Goal: Obtain resource: Download file/media

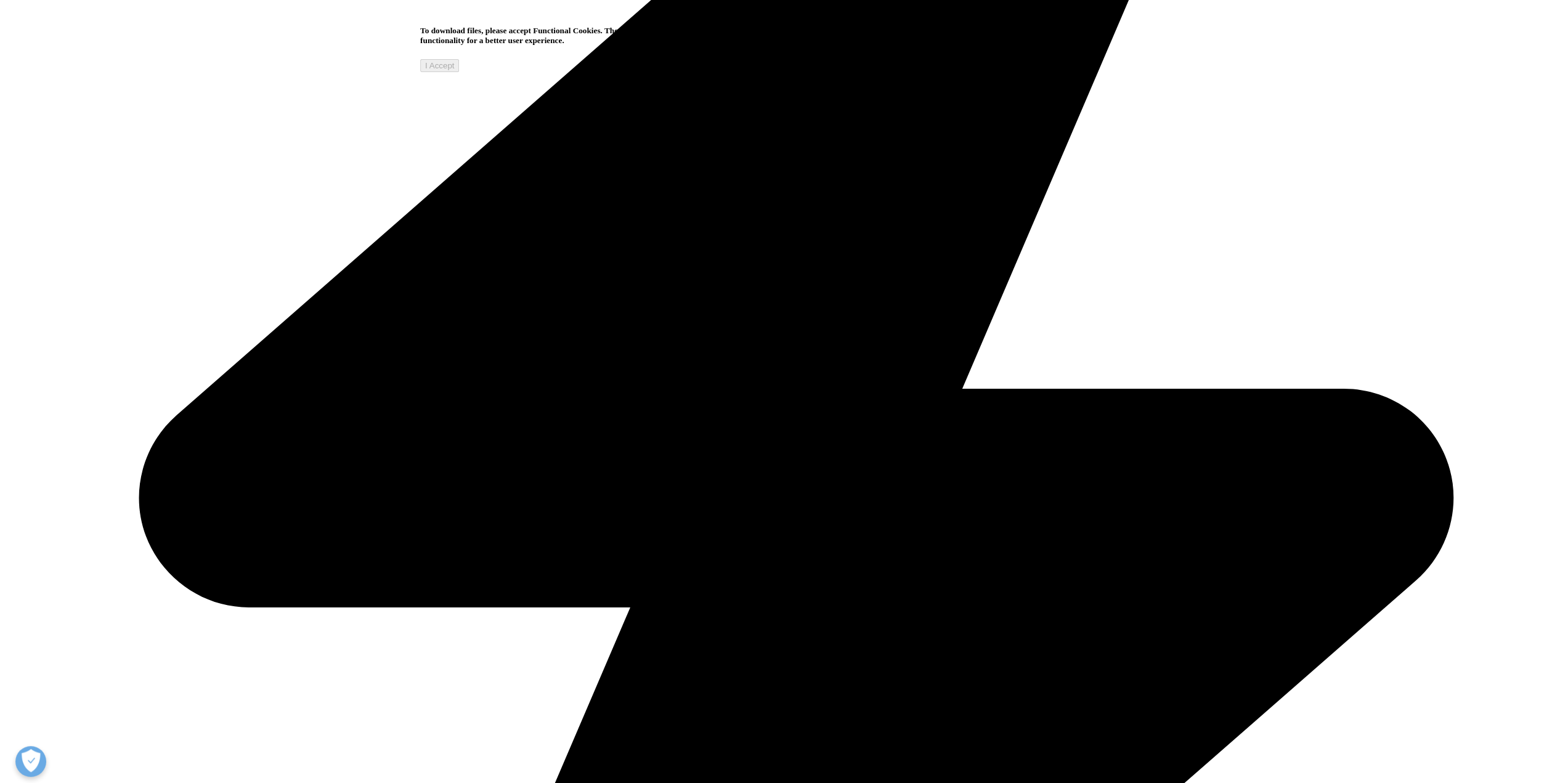
scroll to position [658, 0]
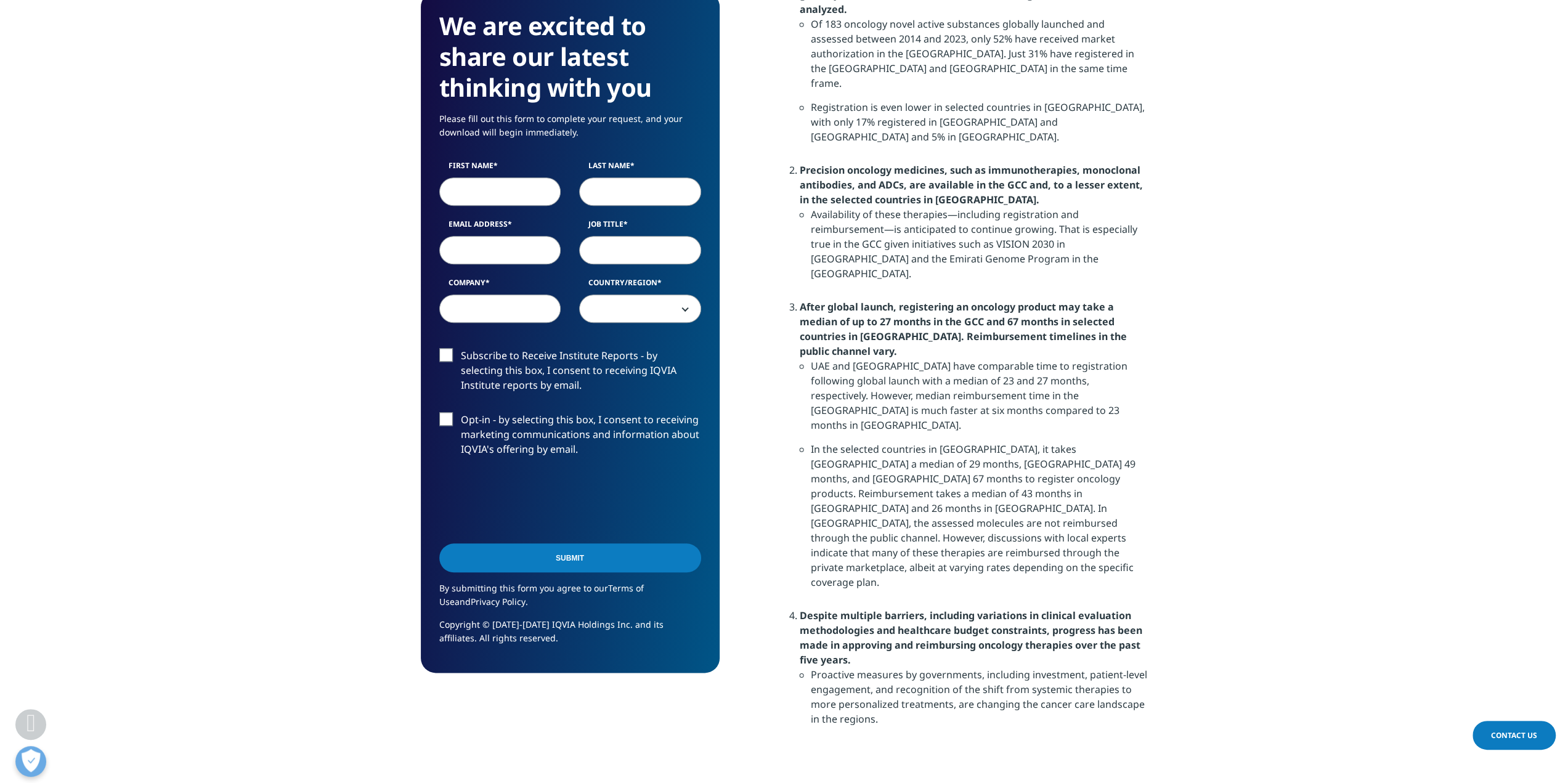
scroll to position [974, 0]
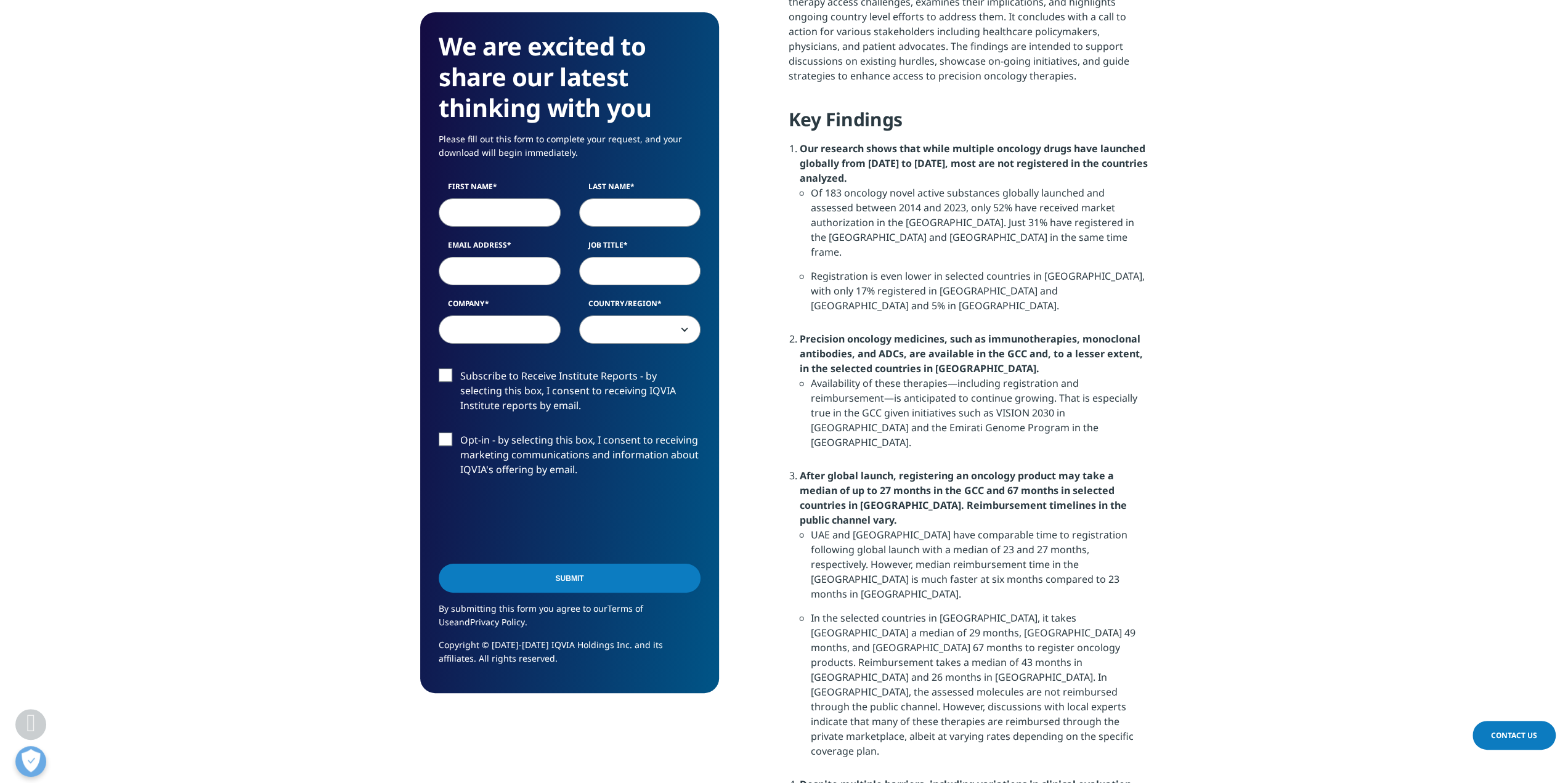
click at [452, 211] on input "First Name" at bounding box center [500, 212] width 122 height 28
type input "Jae-Weon"
type input "Kim"
type input "kjwksh@gmail.com"
type input "Seoul National Univ Hospital"
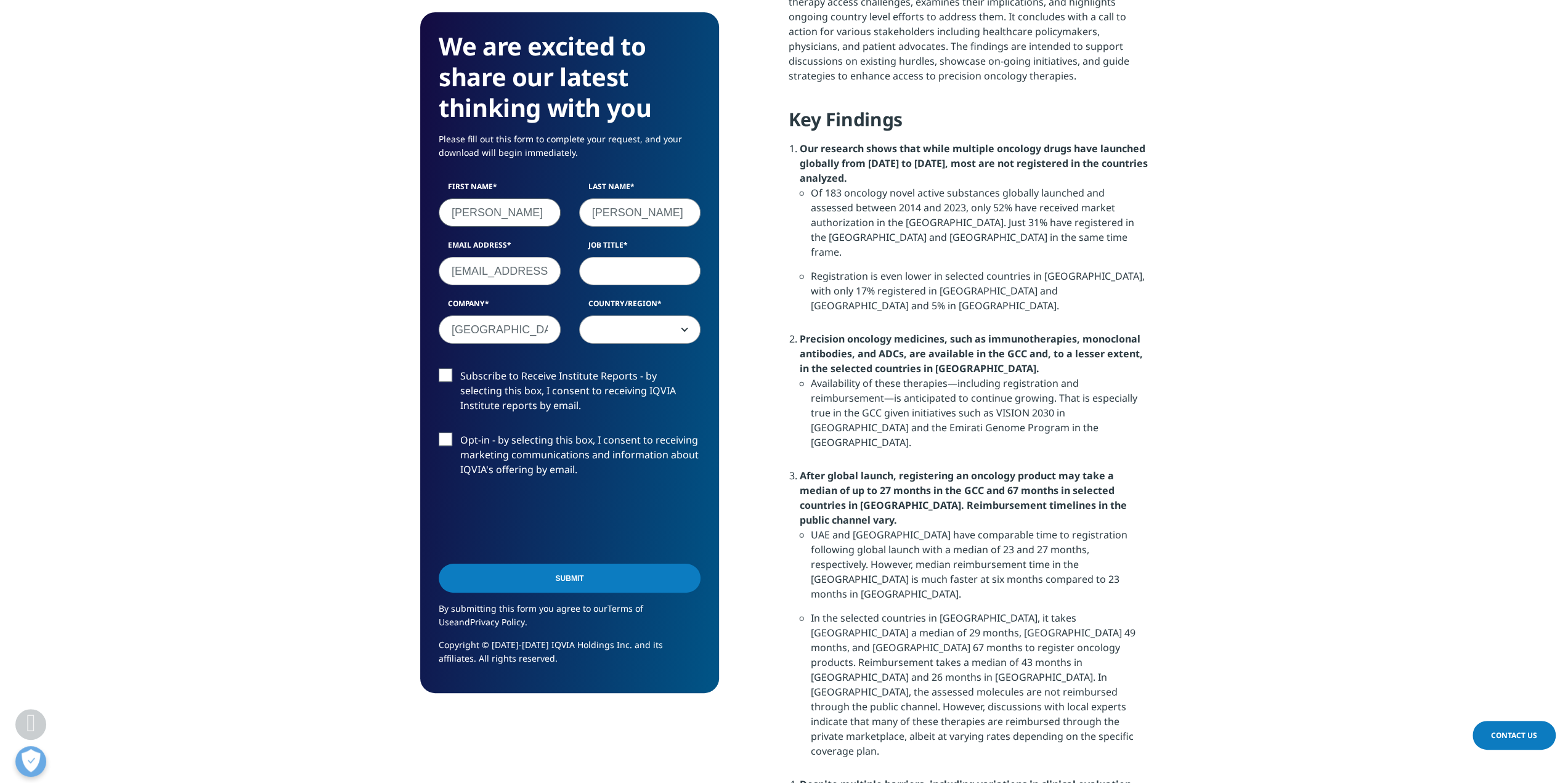
select select "South Korea"
click at [663, 277] on input "Job Title" at bounding box center [640, 270] width 122 height 28
type input "ㅖ"
type input "Professor"
click at [451, 372] on label "Subscribe to Receive Institute Reports - by selecting this box, I consent to re…" at bounding box center [570, 394] width 262 height 51
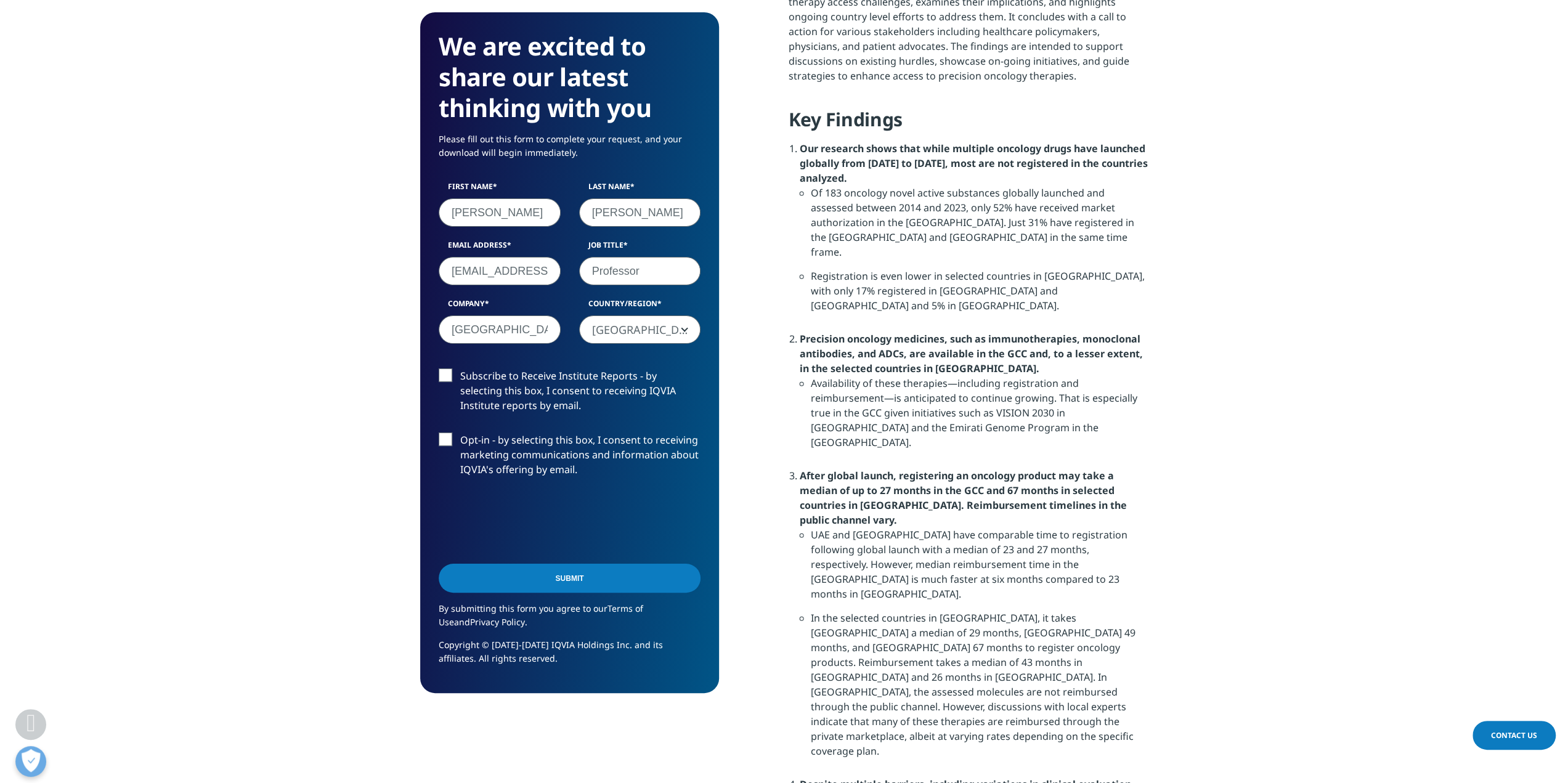
click at [460, 368] on input "Subscribe to Receive Institute Reports - by selecting this box, I consent to re…" at bounding box center [460, 368] width 0 height 0
click at [446, 438] on label "Opt-in - by selecting this box, I consent to receiving marketing communications…" at bounding box center [570, 458] width 262 height 51
click at [460, 432] on input "Opt-in - by selecting this box, I consent to receiving marketing communications…" at bounding box center [460, 432] width 0 height 0
click at [598, 582] on input "Submit" at bounding box center [570, 578] width 262 height 29
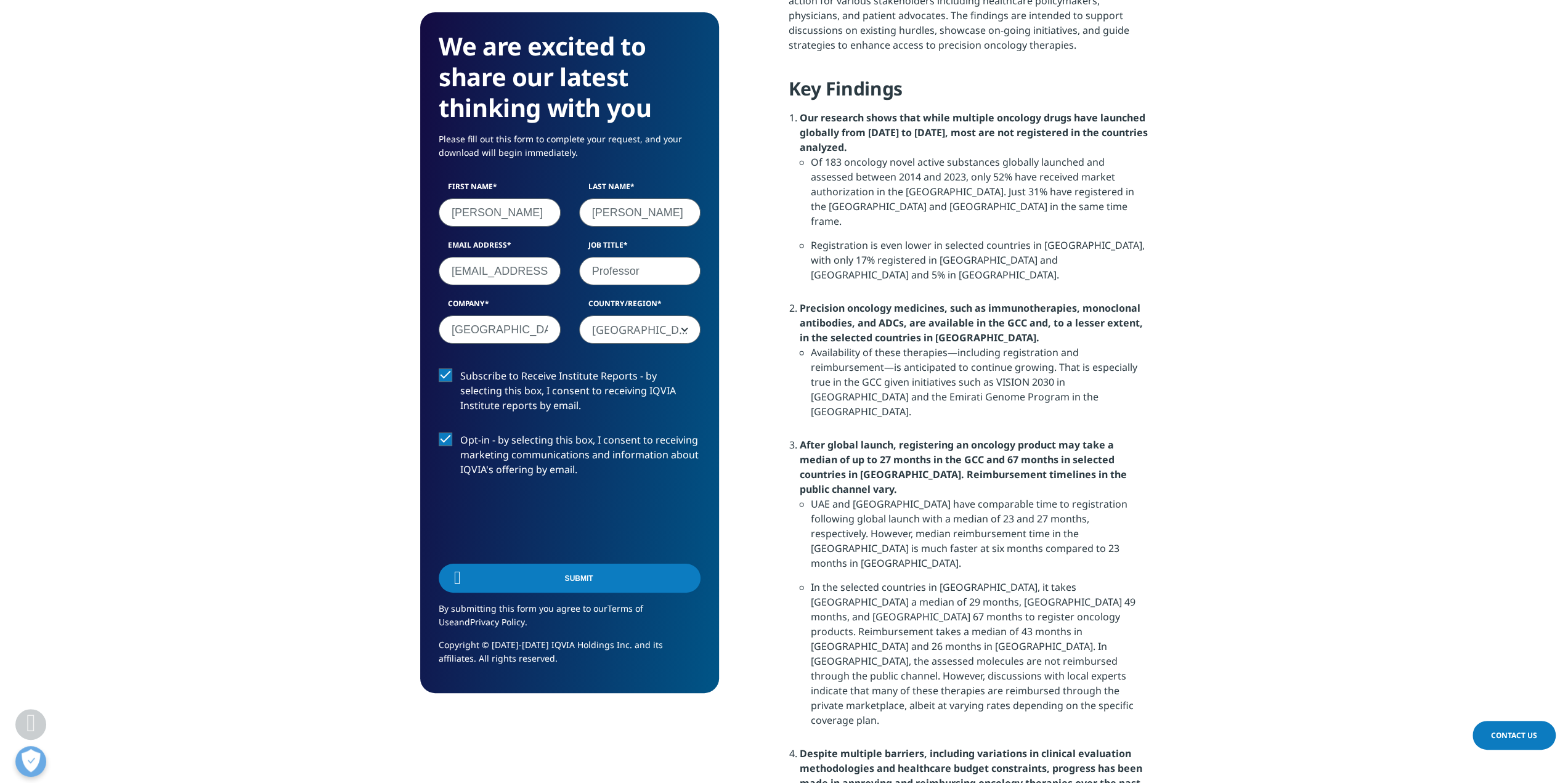
scroll to position [91, 299]
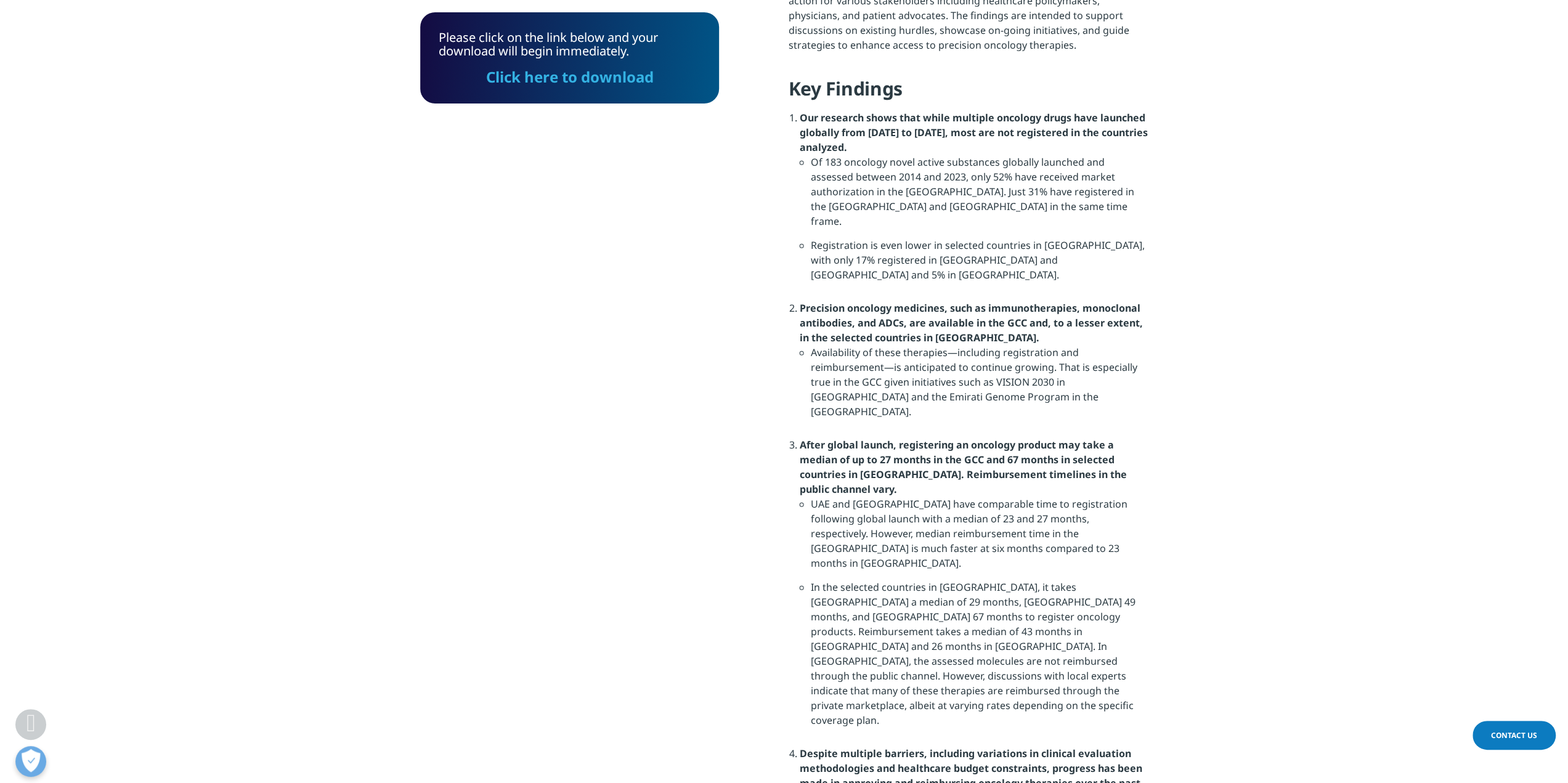
click at [619, 73] on link "Click here to download" at bounding box center [570, 76] width 168 height 20
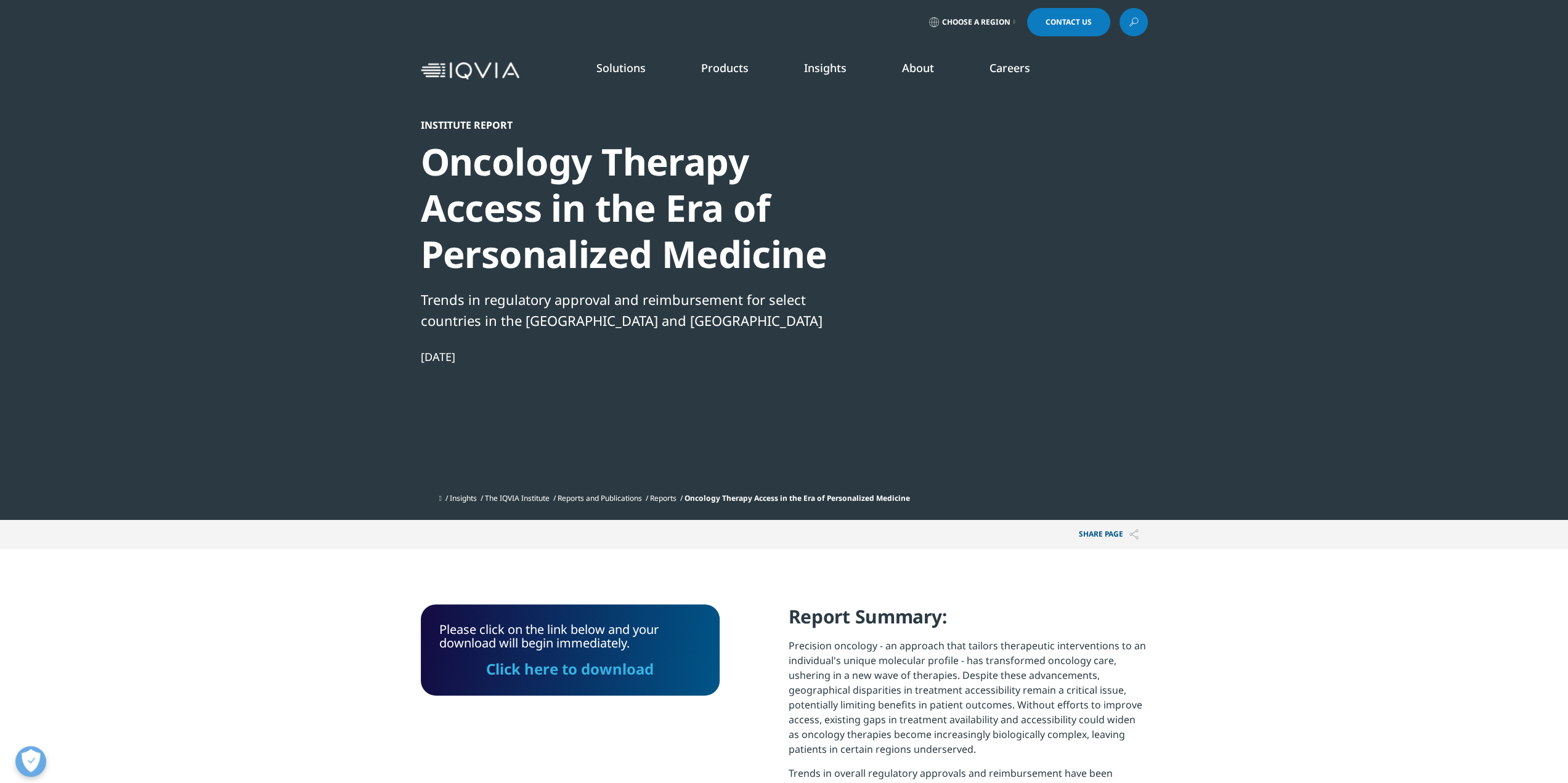
scroll to position [0, 0]
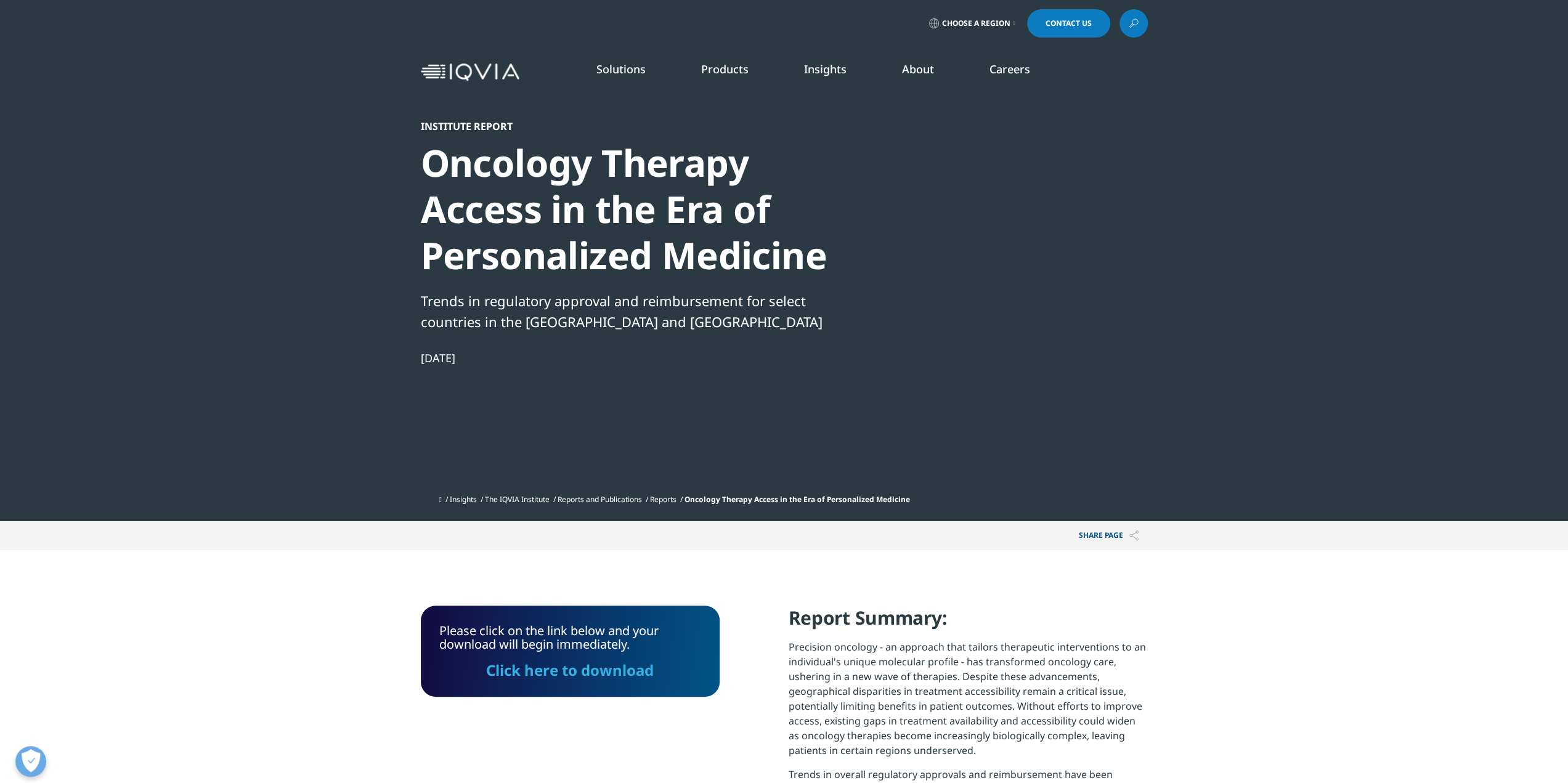
click at [766, 310] on link "READ MORE" at bounding box center [819, 308] width 172 height 10
click at [754, 307] on link "READ MORE" at bounding box center [819, 308] width 172 height 10
click at [786, 307] on icon "Primary" at bounding box center [784, 308] width 4 height 7
click at [786, 308] on rect "Primary" at bounding box center [784, 310] width 4 height 4
drag, startPoint x: 868, startPoint y: 276, endPoint x: 731, endPoint y: 274, distance: 137.0
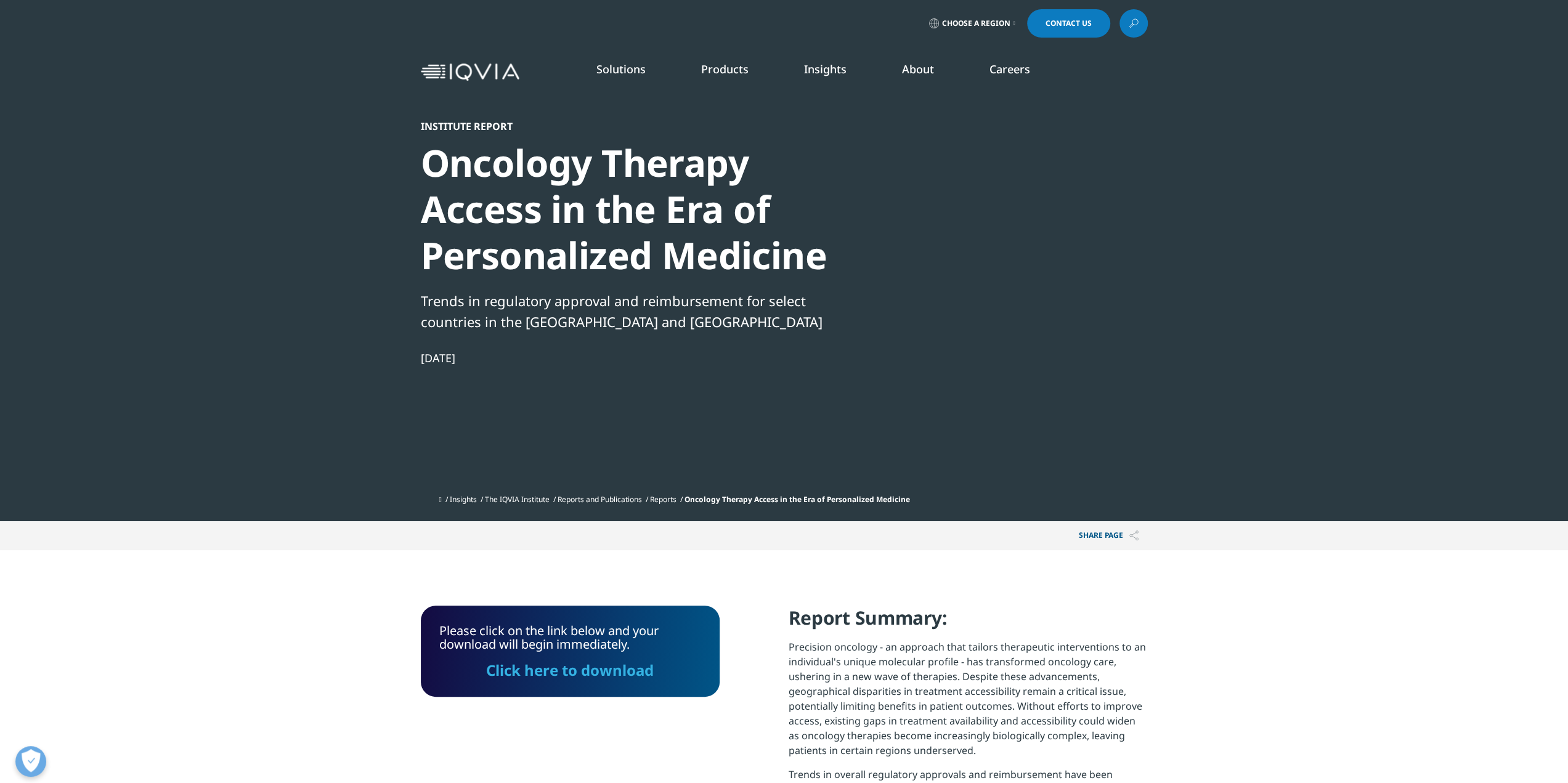
click at [731, 274] on div "INSTITUTE REPORT Global Trends in R&D 2025 READ MORE" at bounding box center [816, 233] width 209 height 263
click at [863, 277] on p "Global Trends in R&D 2025" at bounding box center [819, 281] width 170 height 25
drag, startPoint x: 850, startPoint y: 280, endPoint x: 732, endPoint y: 280, distance: 118.0
click at [732, 280] on div "INSTITUTE REPORT Global Trends in R&D 2025 READ MORE" at bounding box center [816, 233] width 209 height 263
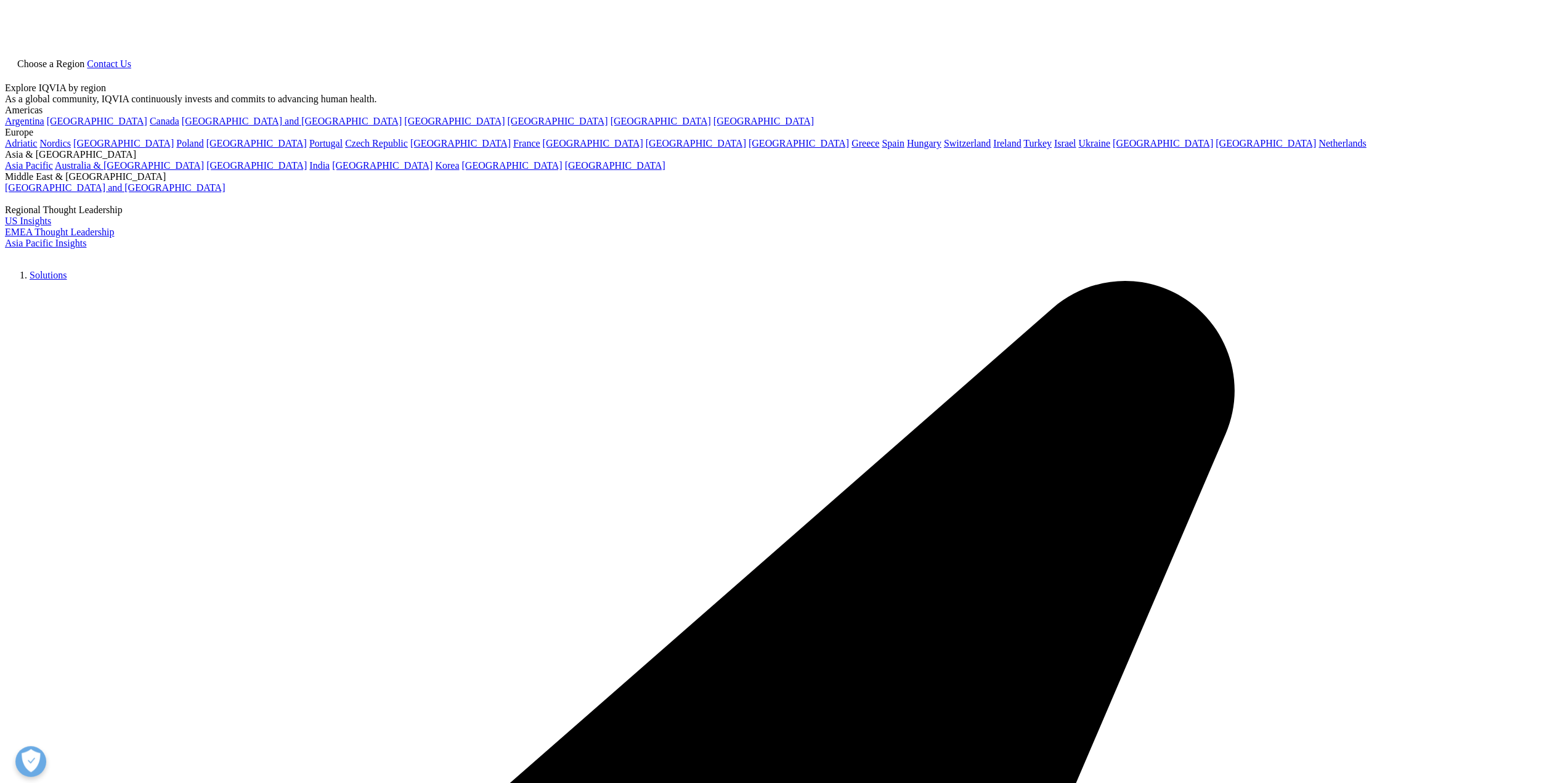
scroll to position [389, 727]
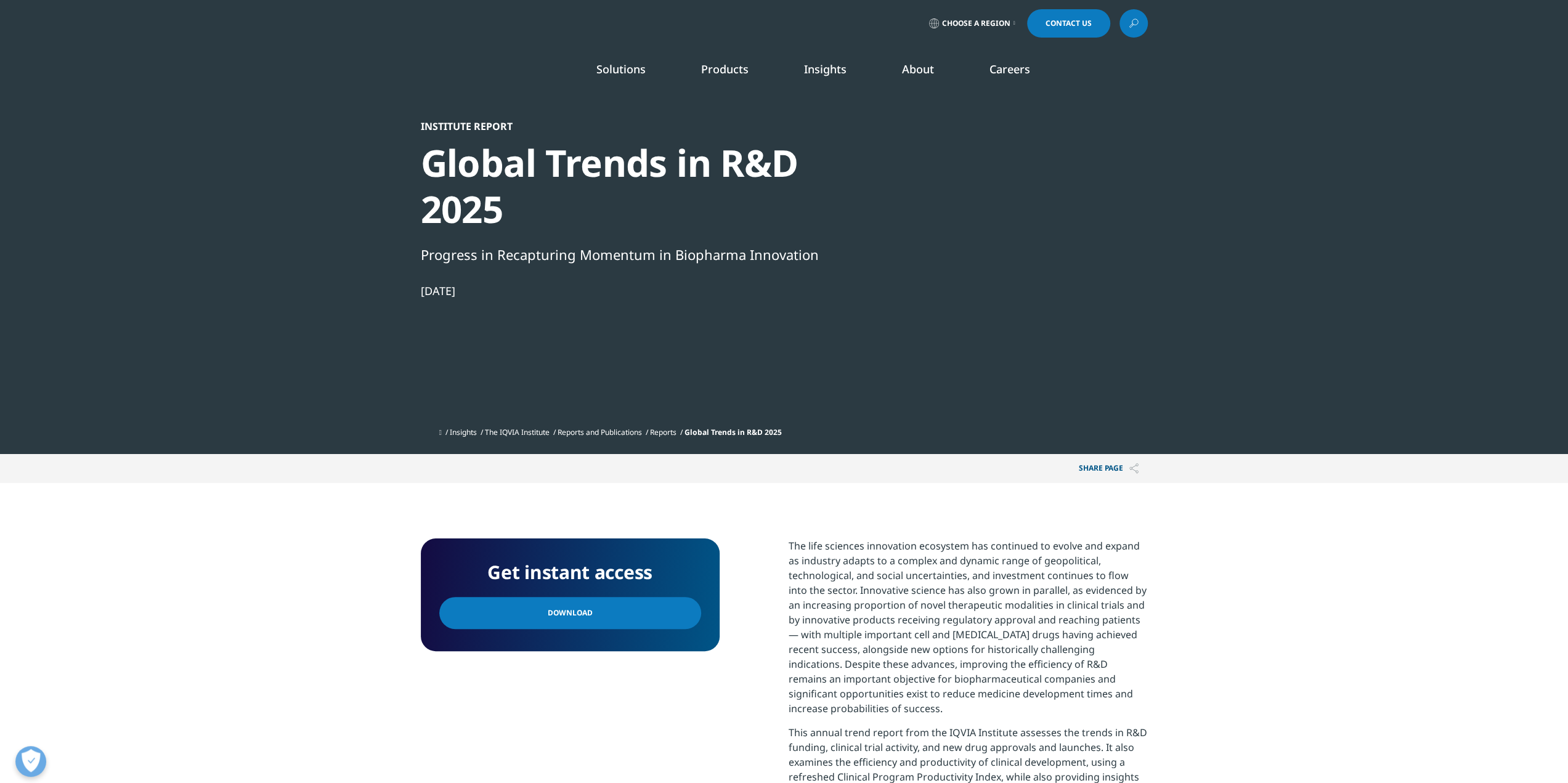
click at [590, 611] on link "Download" at bounding box center [570, 613] width 262 height 32
